Goal: Transaction & Acquisition: Book appointment/travel/reservation

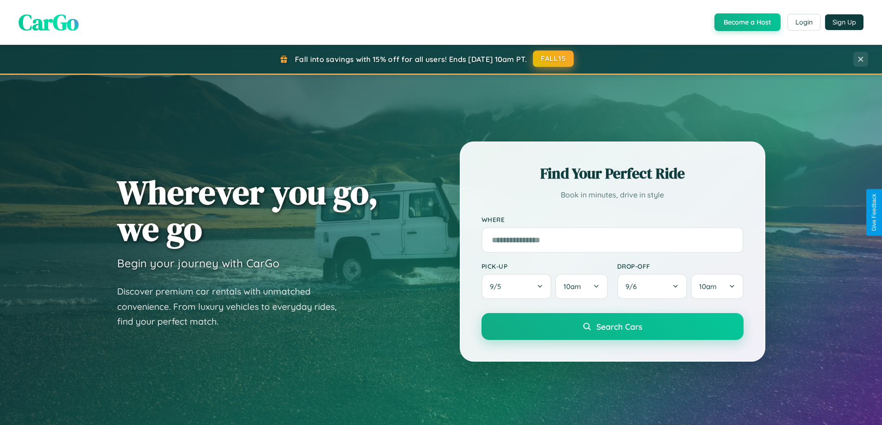
click at [554, 59] on button "FALL15" at bounding box center [553, 58] width 41 height 17
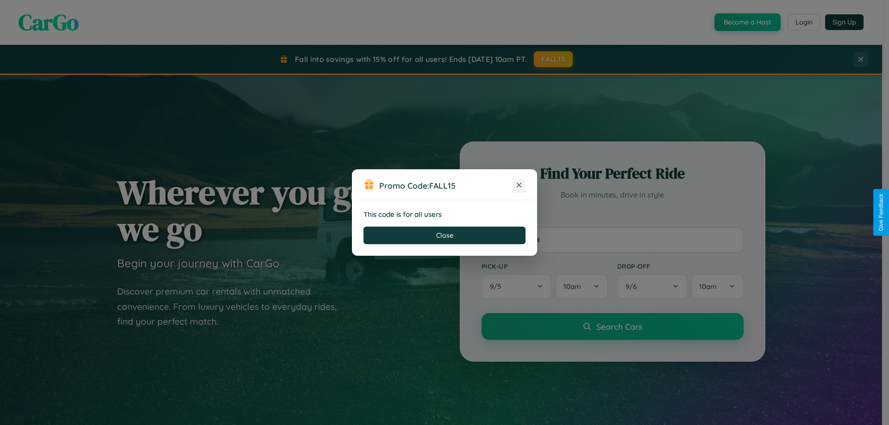
click at [519, 186] on icon at bounding box center [518, 185] width 9 height 9
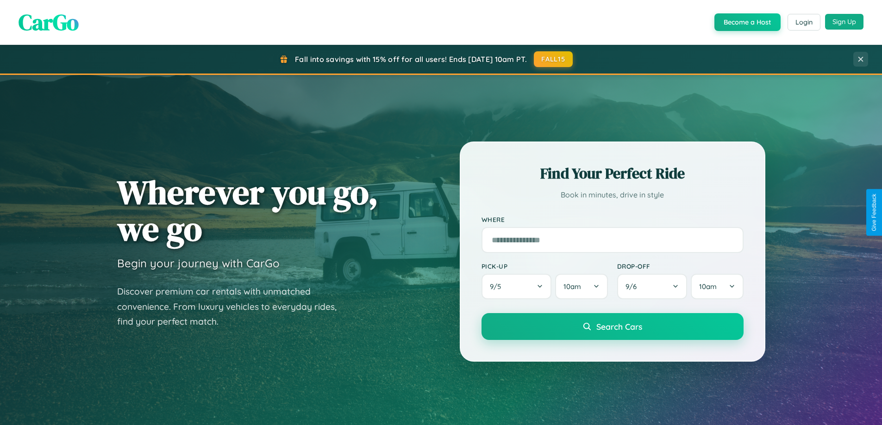
click at [844, 22] on button "Sign Up" at bounding box center [844, 22] width 38 height 16
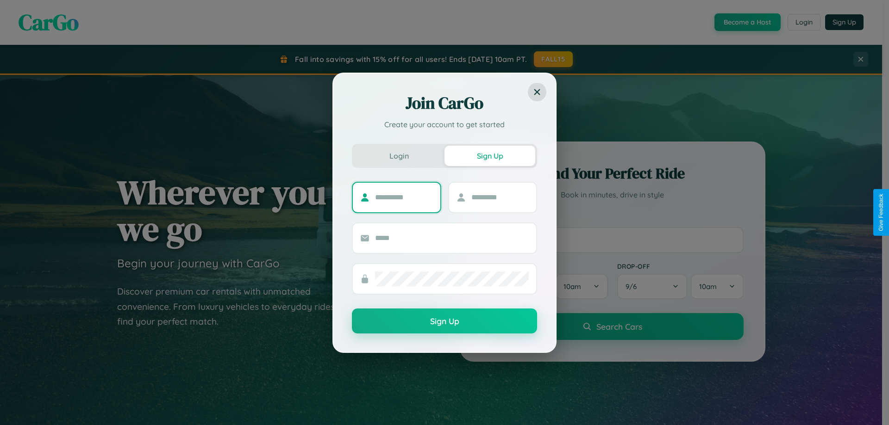
click at [404, 197] on input "text" at bounding box center [404, 197] width 58 height 15
type input "*****"
click at [499, 197] on input "text" at bounding box center [500, 197] width 58 height 15
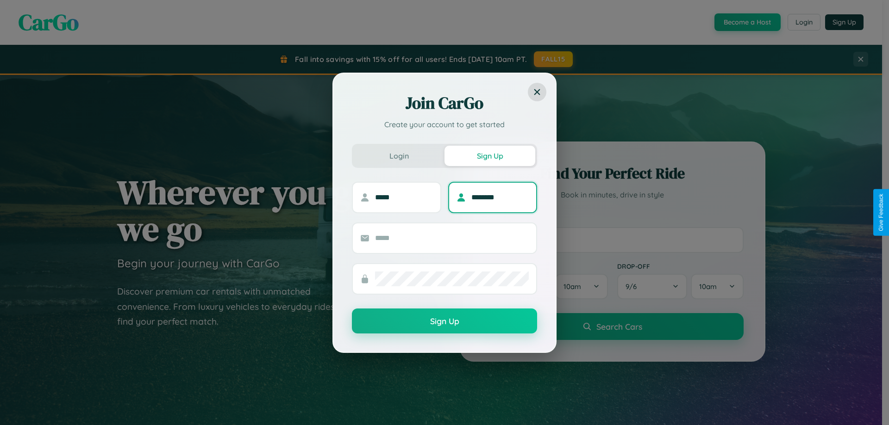
type input "********"
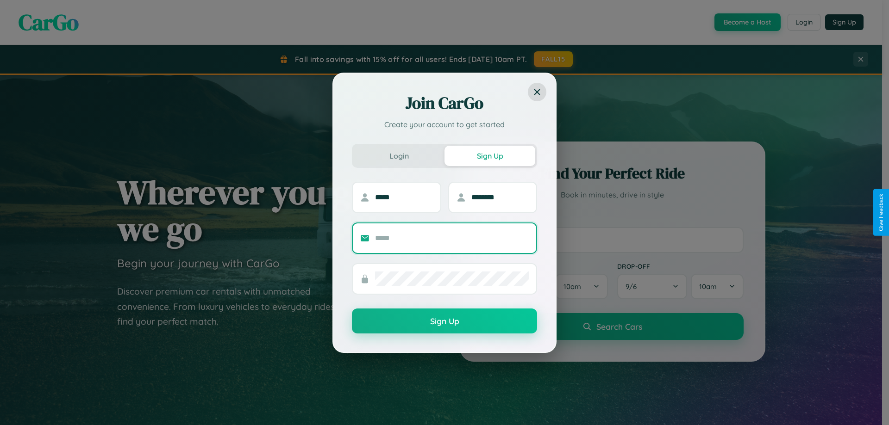
click at [452, 238] on input "text" at bounding box center [452, 238] width 154 height 15
type input "**********"
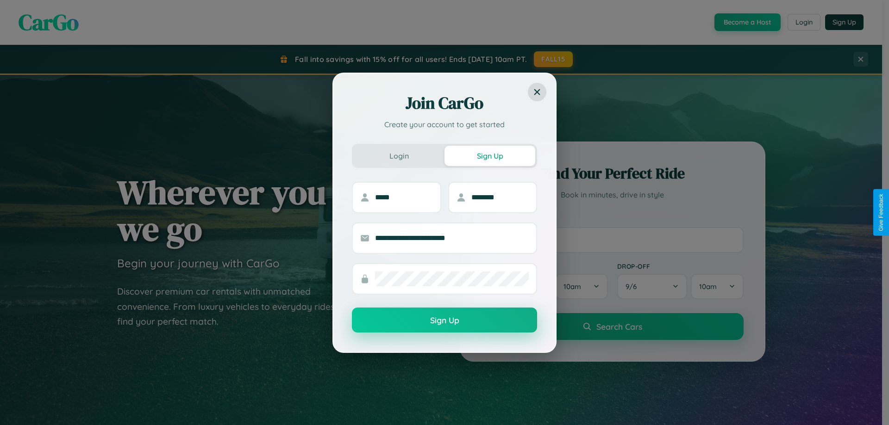
click at [444, 321] on button "Sign Up" at bounding box center [444, 320] width 185 height 25
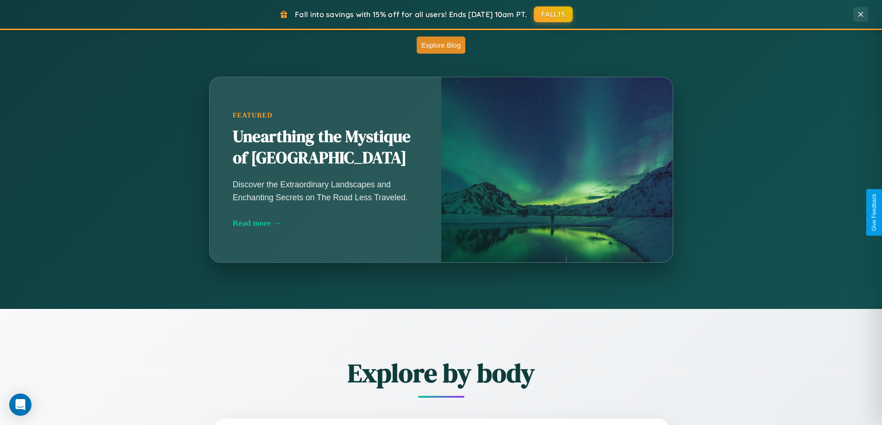
scroll to position [1487, 0]
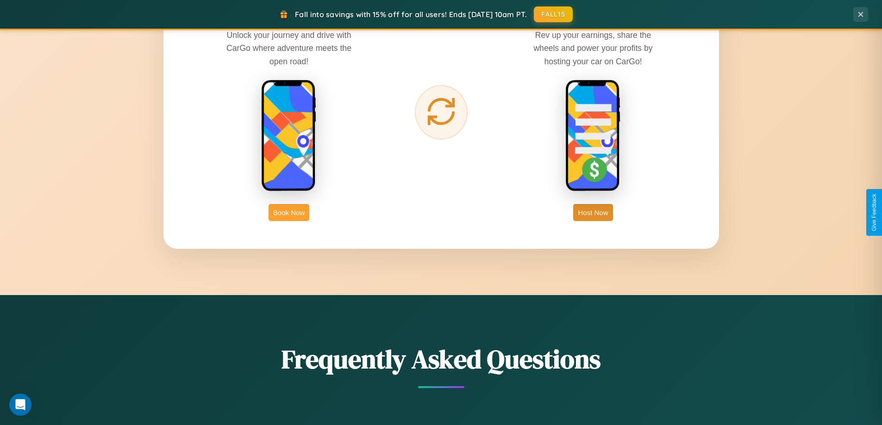
click at [289, 212] on button "Book Now" at bounding box center [288, 212] width 41 height 17
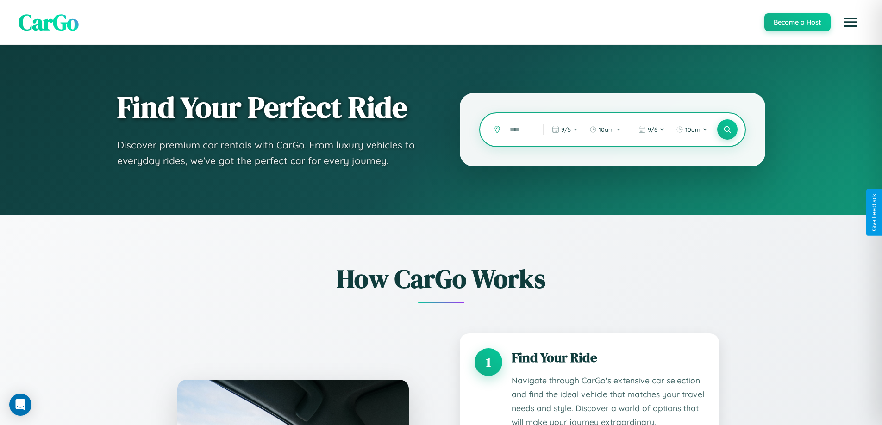
click at [519, 130] on input "text" at bounding box center [519, 130] width 29 height 16
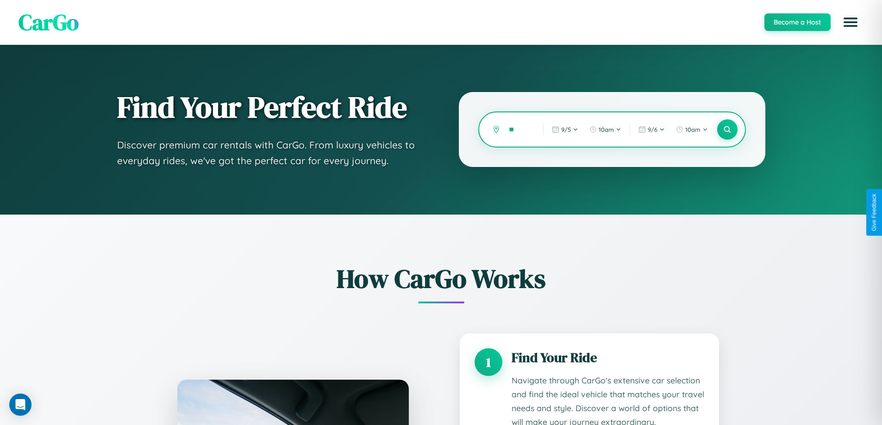
type input "*"
type input "*****"
click at [727, 130] on icon at bounding box center [727, 129] width 9 height 9
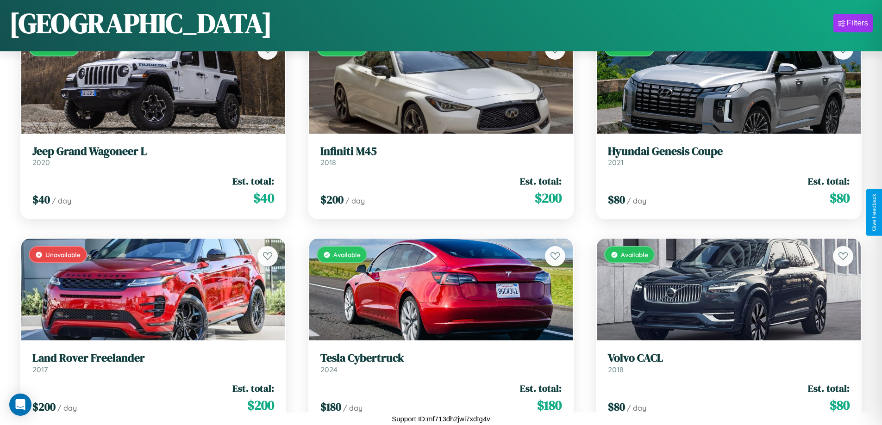
scroll to position [2618, 0]
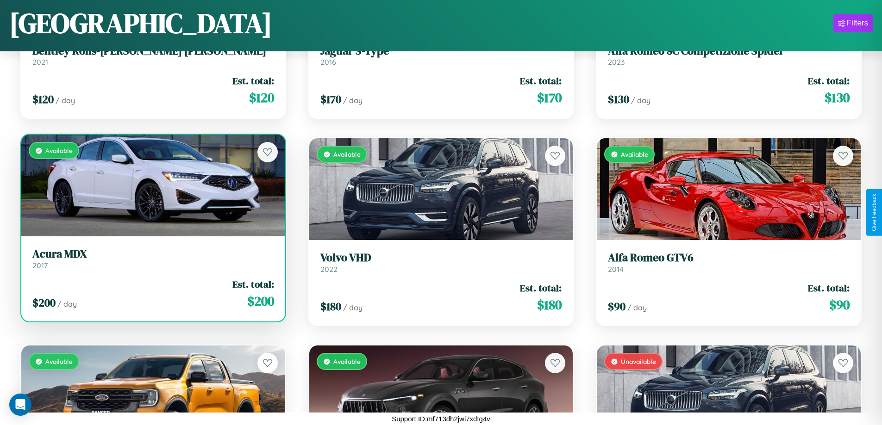
click at [152, 262] on link "Acura MDX 2017" at bounding box center [153, 259] width 242 height 23
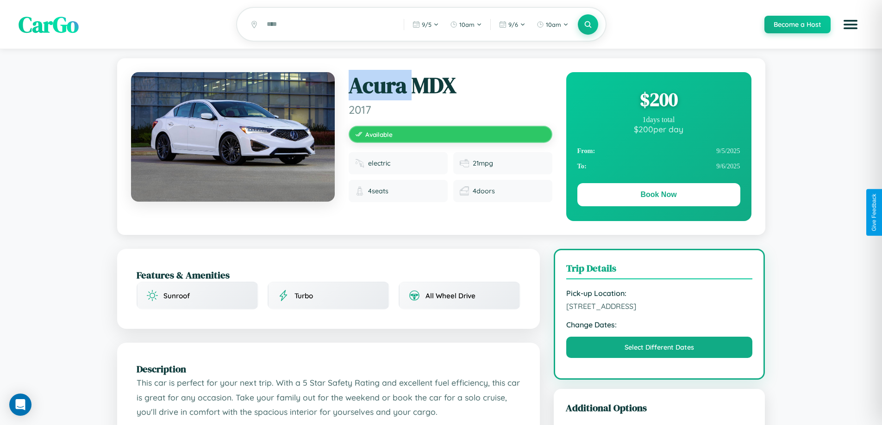
scroll to position [304, 0]
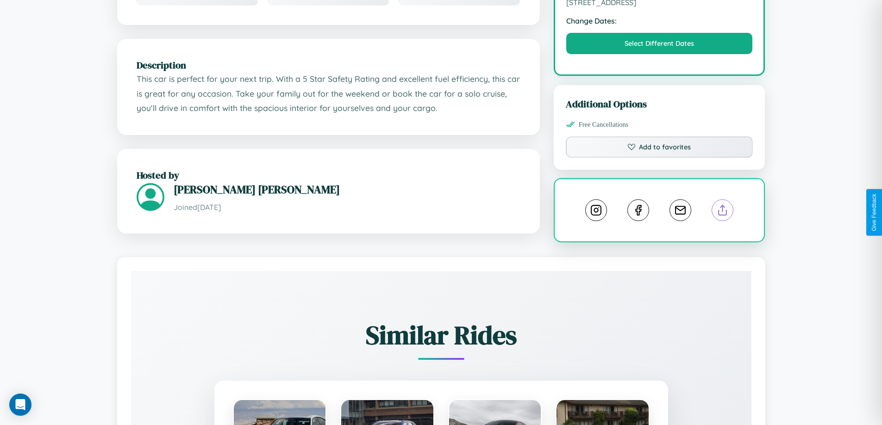
click at [723, 212] on line at bounding box center [723, 209] width 0 height 6
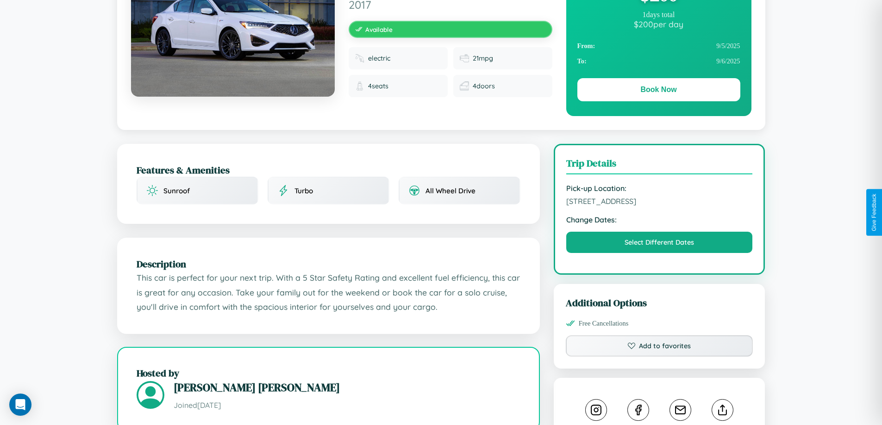
scroll to position [95, 0]
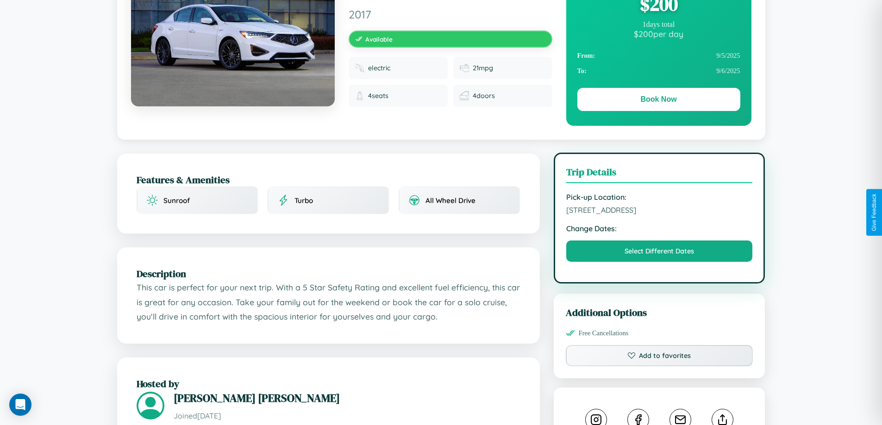
click at [659, 212] on span "[STREET_ADDRESS]" at bounding box center [659, 210] width 187 height 9
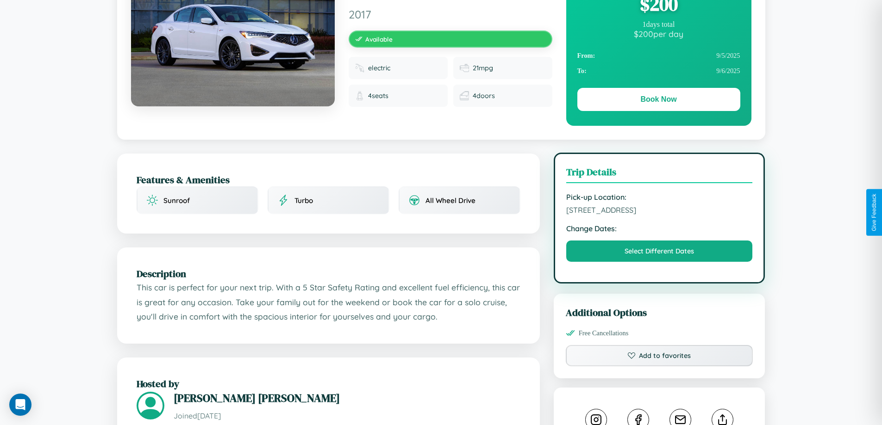
click at [659, 212] on span "[STREET_ADDRESS]" at bounding box center [659, 210] width 187 height 9
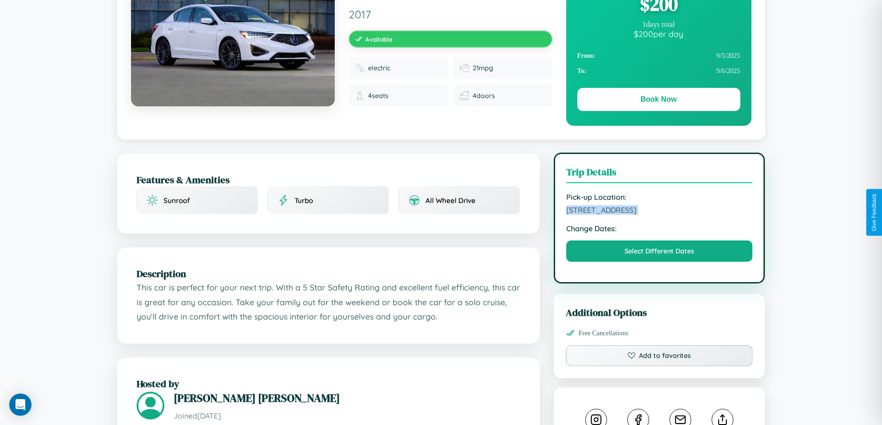
click at [659, 212] on span "[STREET_ADDRESS]" at bounding box center [659, 210] width 187 height 9
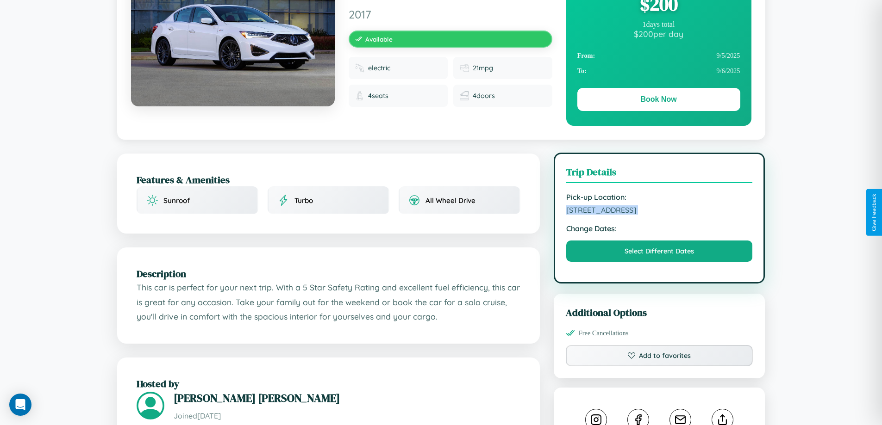
click at [659, 212] on span "[STREET_ADDRESS]" at bounding box center [659, 210] width 187 height 9
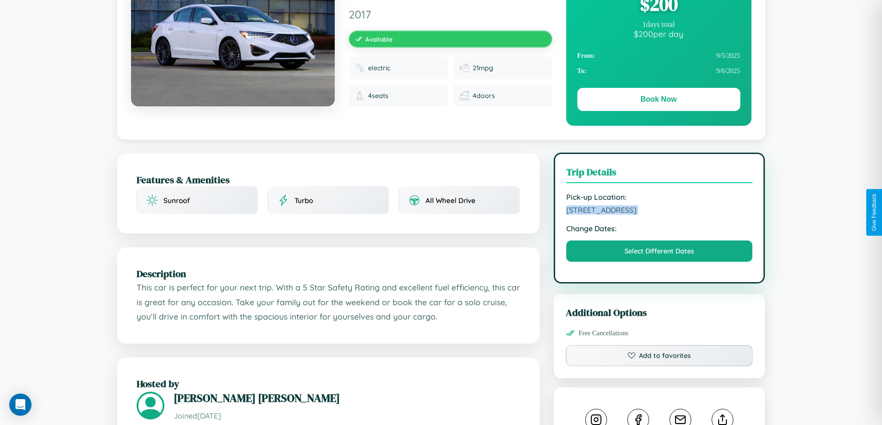
click at [659, 212] on span "[STREET_ADDRESS]" at bounding box center [659, 210] width 187 height 9
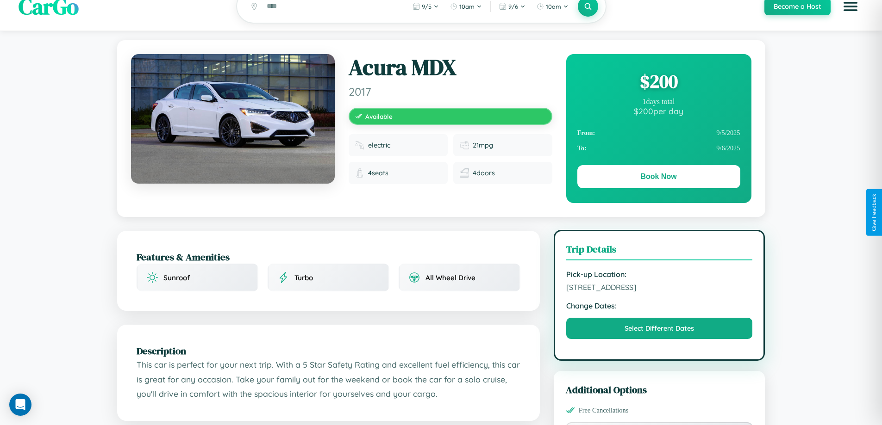
scroll to position [0, 0]
